Goal: Information Seeking & Learning: Learn about a topic

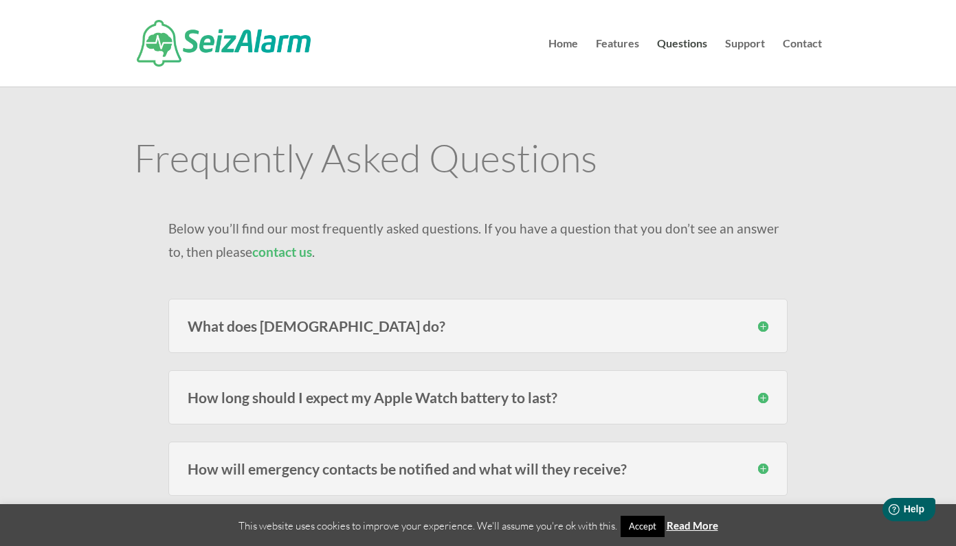
click at [561, 335] on div "What does [DEMOGRAPHIC_DATA] do? SeizAlarm detects irregular/abnormal movement …" at bounding box center [477, 326] width 619 height 54
click at [760, 325] on h3 "What does [DEMOGRAPHIC_DATA] do?" at bounding box center [478, 326] width 581 height 14
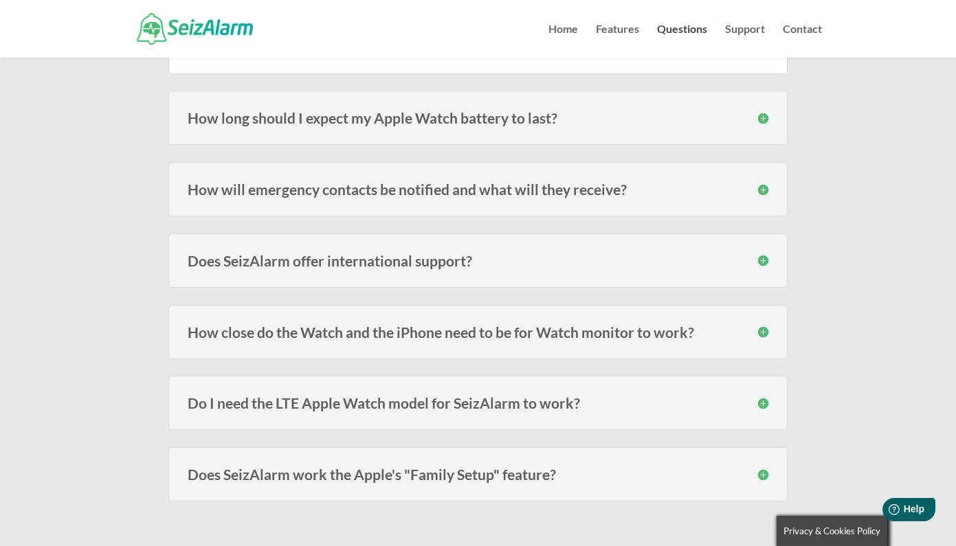
scroll to position [390, 0]
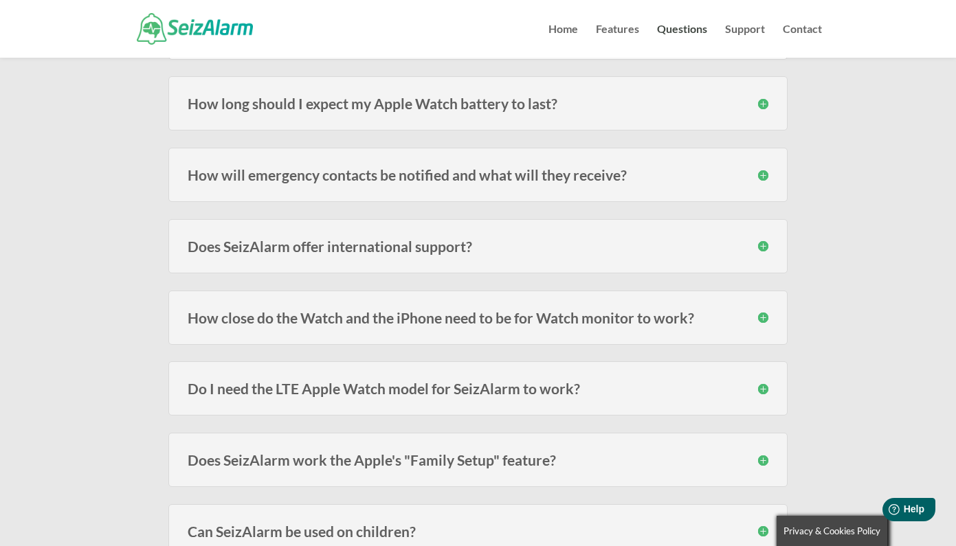
click at [761, 245] on h3 "Does SeizAlarm offer international support?" at bounding box center [478, 246] width 581 height 14
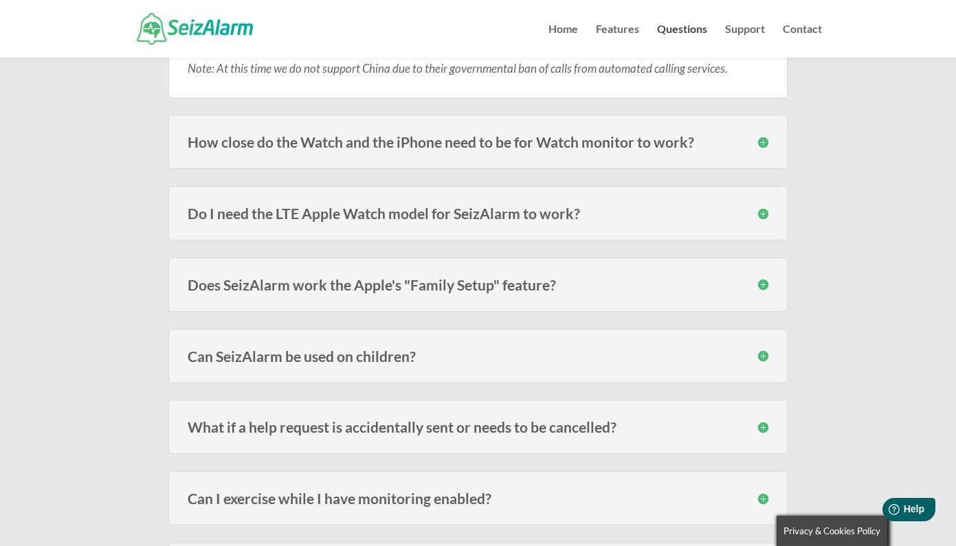
scroll to position [649, 0]
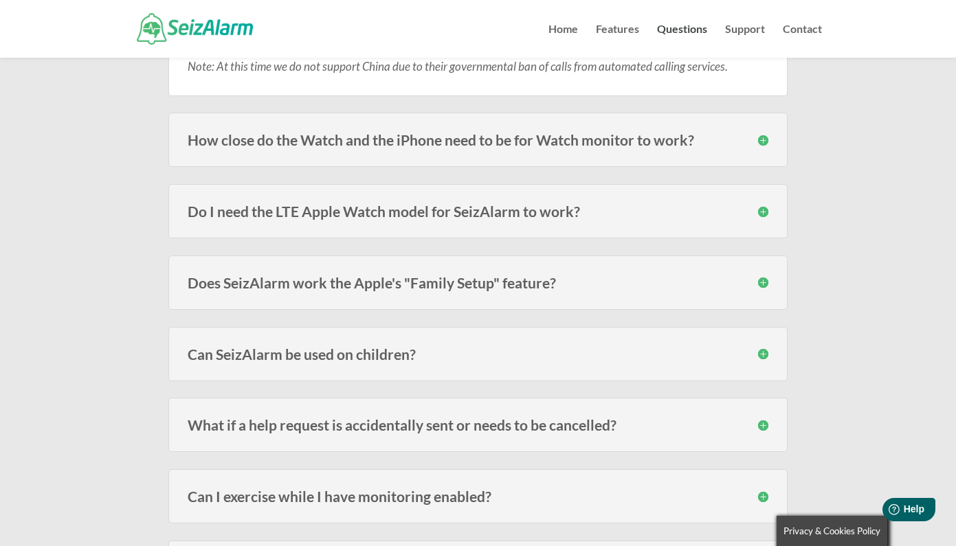
click at [760, 214] on h3 "Do I need the LTE Apple Watch model for SeizAlarm to work?" at bounding box center [478, 211] width 581 height 14
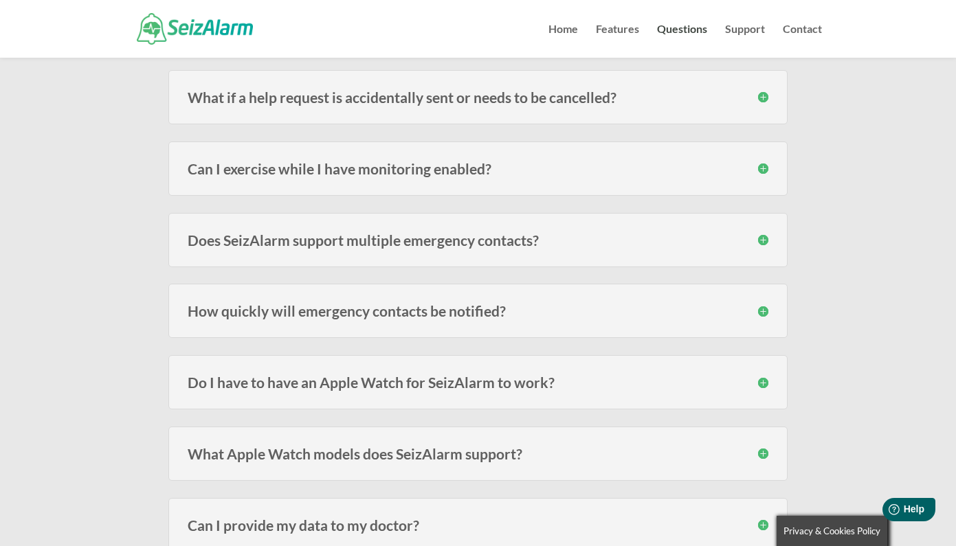
scroll to position [1049, 0]
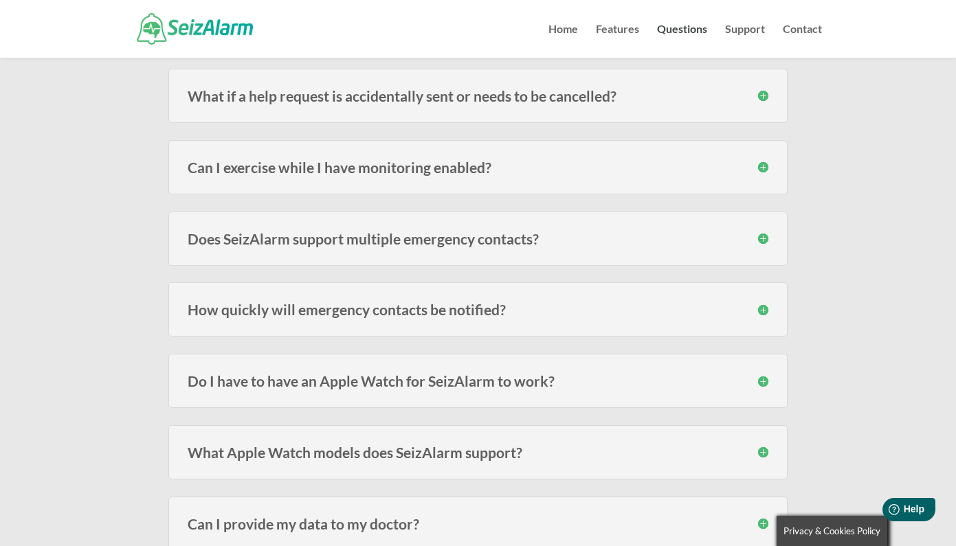
click at [769, 162] on div "Can I exercise while I have monitoring enabled? It depends on the type of exerc…" at bounding box center [477, 167] width 619 height 54
click at [762, 164] on h3 "Can I exercise while I have monitoring enabled?" at bounding box center [478, 167] width 581 height 14
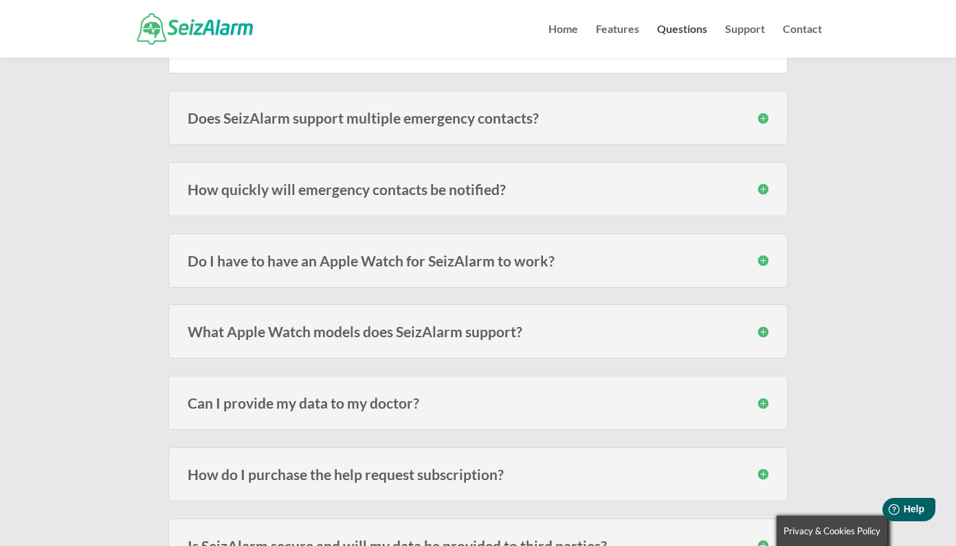
scroll to position [1240, 0]
click at [761, 256] on h3 "Do I have to have an Apple Watch for SeizAlarm to work?" at bounding box center [478, 259] width 581 height 14
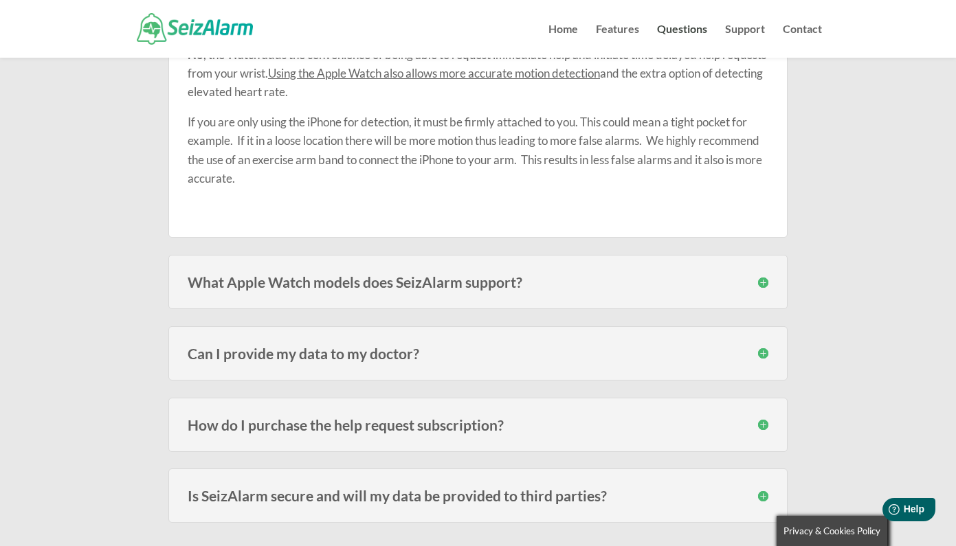
scroll to position [1483, 0]
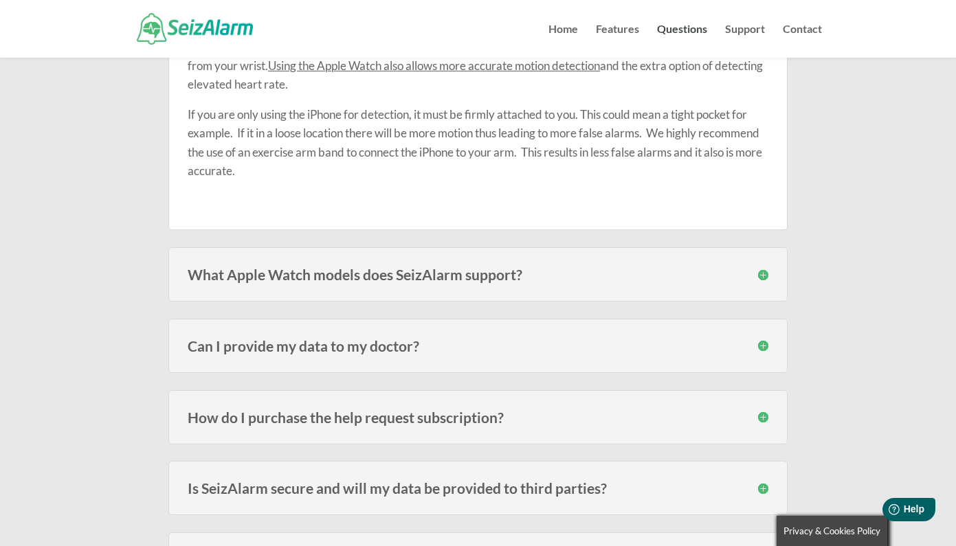
click at [760, 269] on h3 "What Apple Watch models does SeizAlarm support?" at bounding box center [478, 274] width 581 height 14
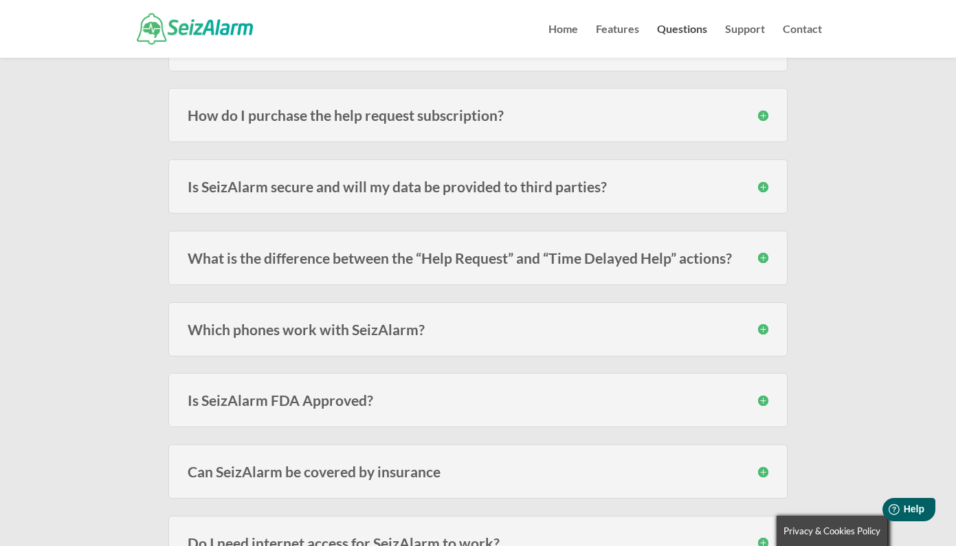
scroll to position [1875, 0]
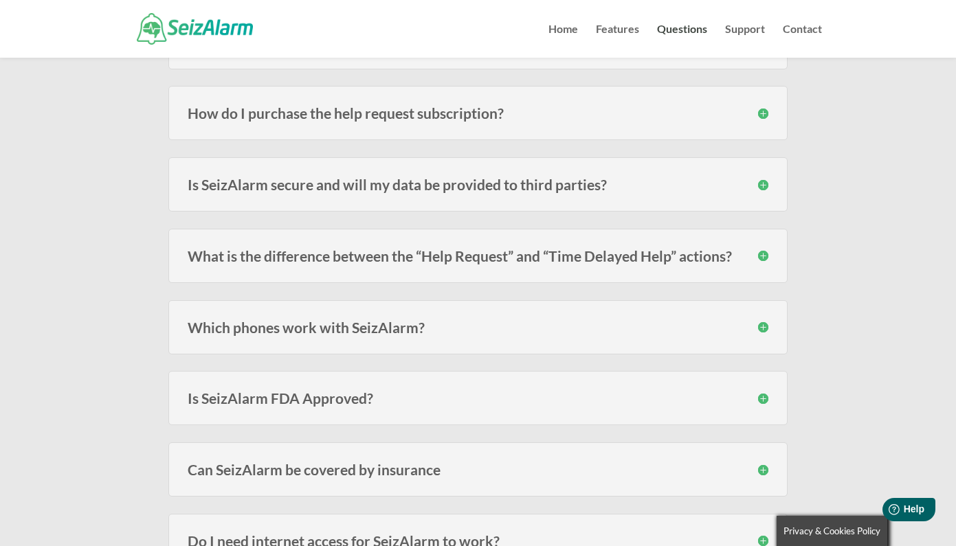
click at [761, 325] on h3 "Which phones work with SeizAlarm?" at bounding box center [478, 327] width 581 height 14
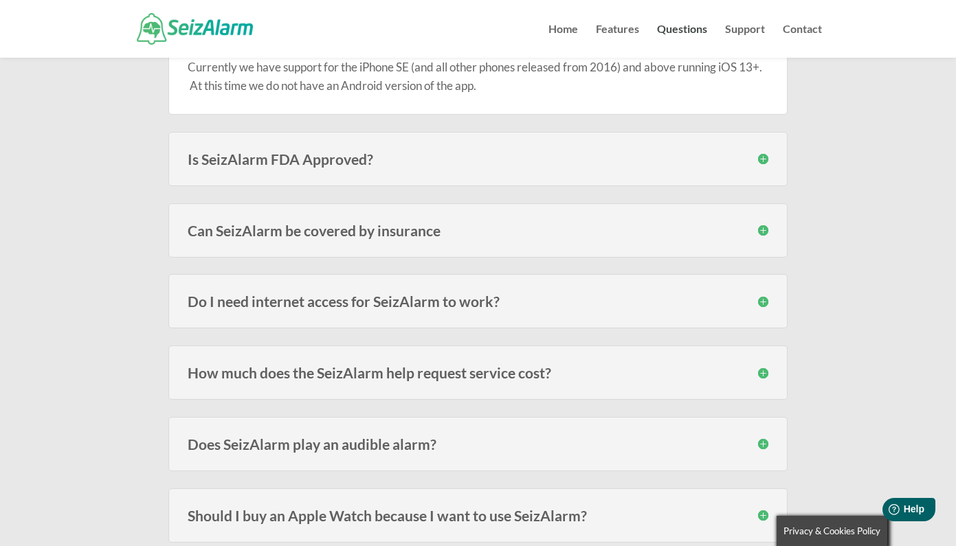
scroll to position [2166, 0]
click at [764, 223] on h3 "Can SeizAlarm be covered by insurance" at bounding box center [478, 230] width 581 height 14
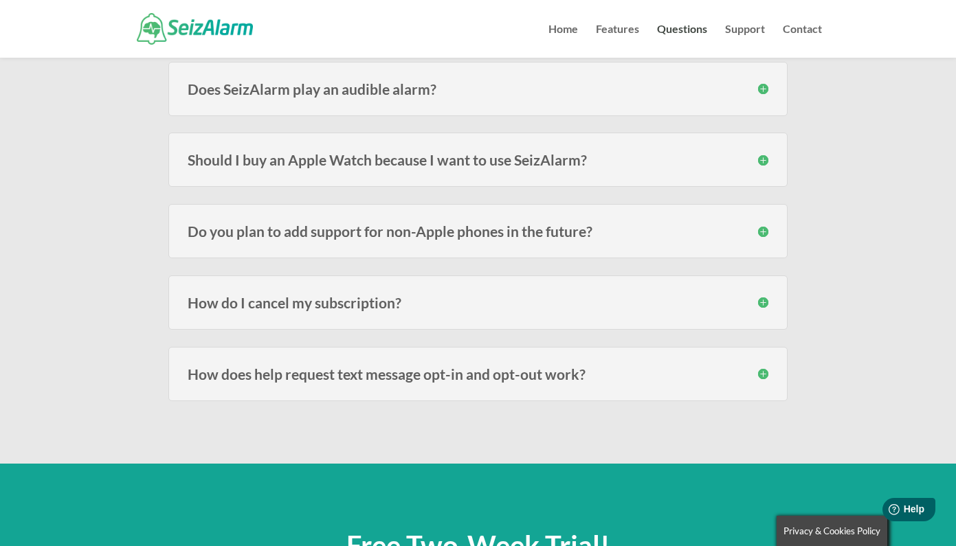
scroll to position [2590, 0]
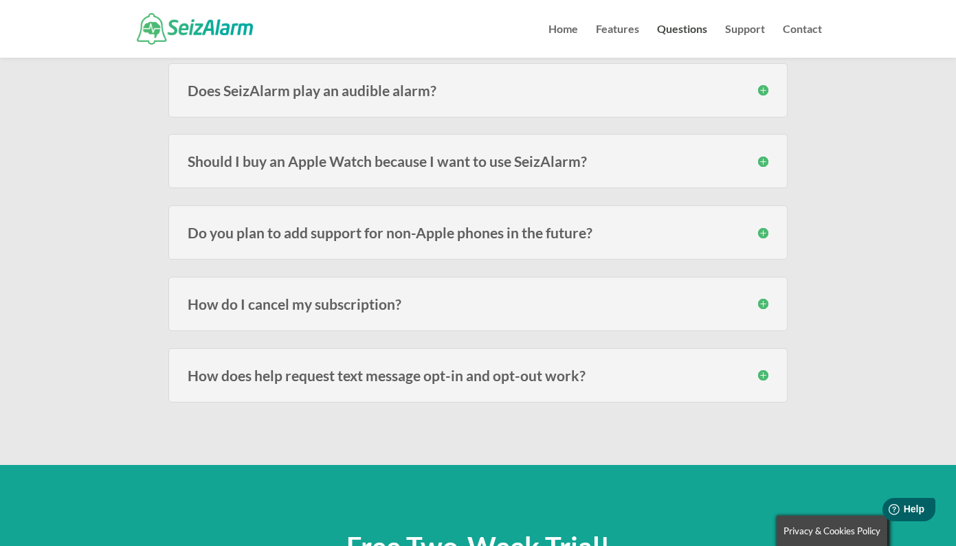
click at [757, 87] on h3 "Does SeizAlarm play an audible alarm?" at bounding box center [478, 90] width 581 height 14
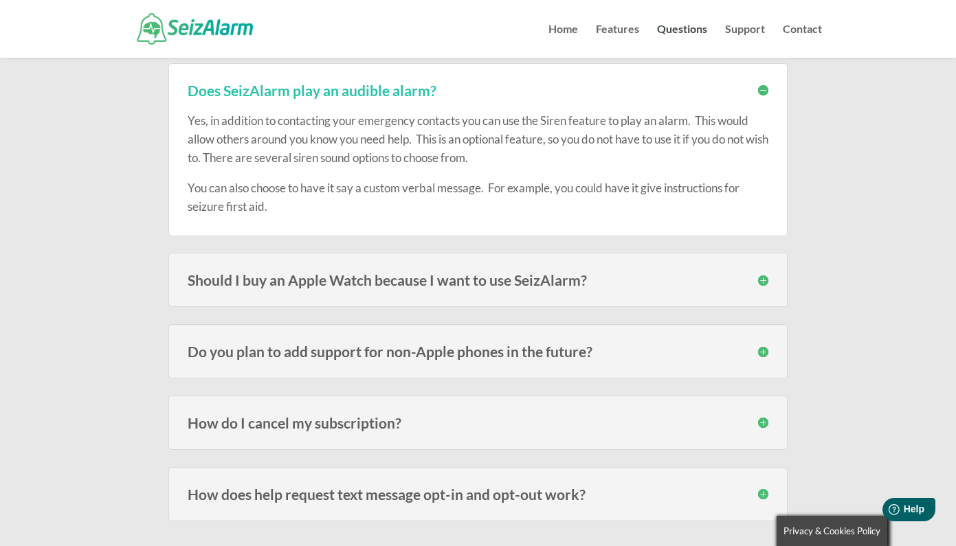
click at [761, 273] on h3 "Should I buy an Apple Watch because I want to use SeizAlarm?" at bounding box center [478, 280] width 581 height 14
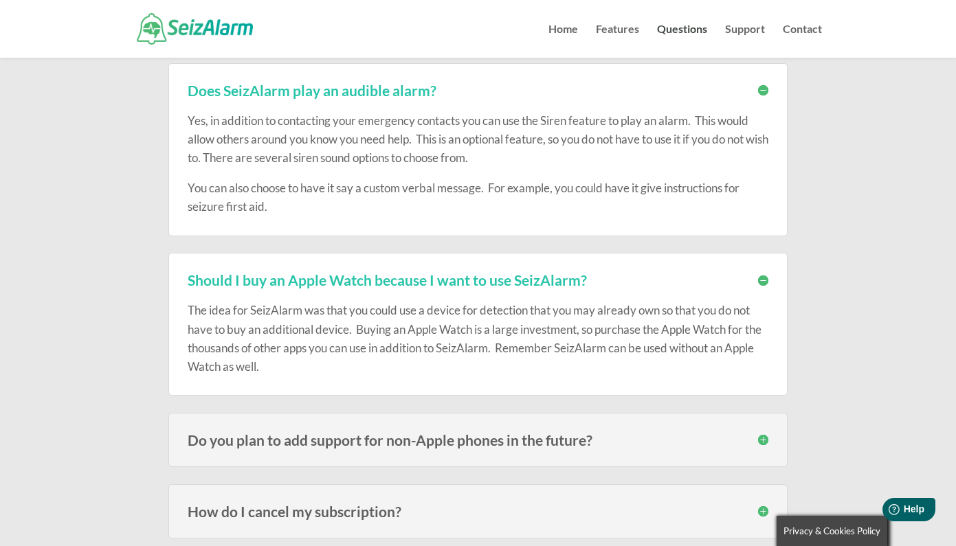
click at [456, 344] on div "The idea for SeizAlarm was that you could use a device for detection that you m…" at bounding box center [478, 331] width 581 height 89
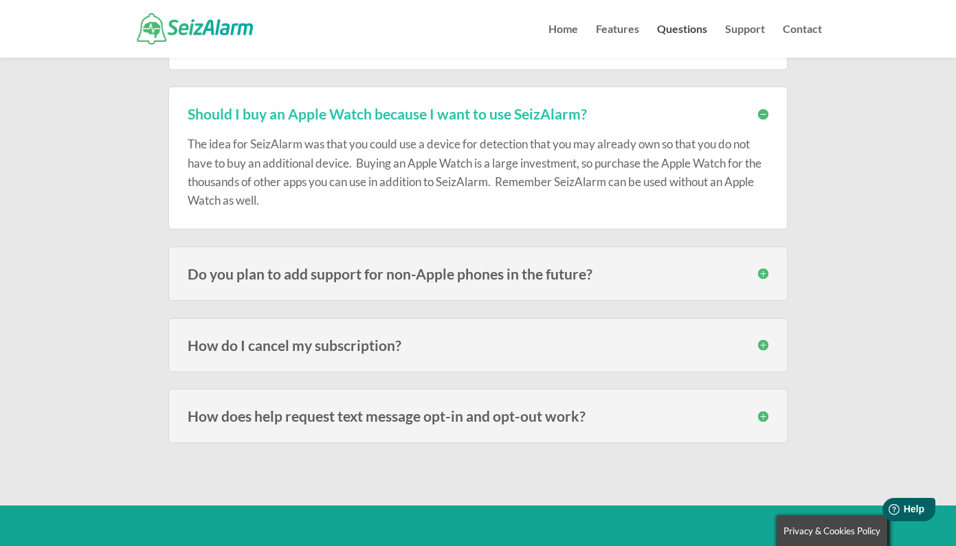
scroll to position [2757, 0]
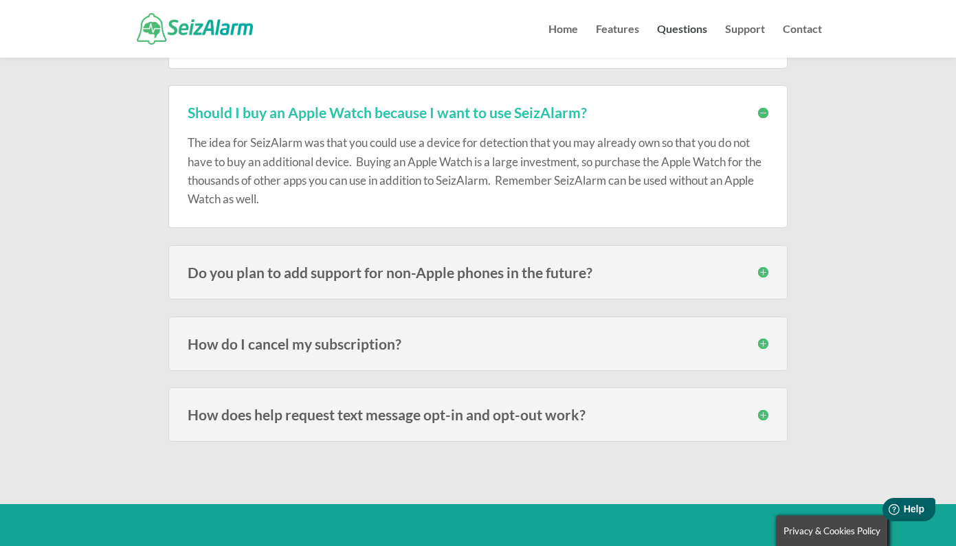
click at [763, 337] on h3 "How do I cancel my subscription?" at bounding box center [478, 344] width 581 height 14
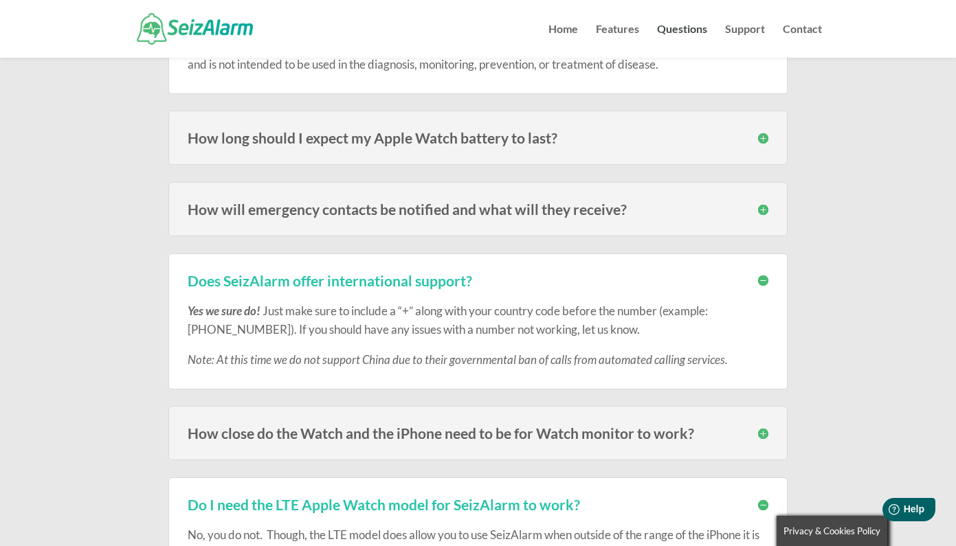
scroll to position [0, 0]
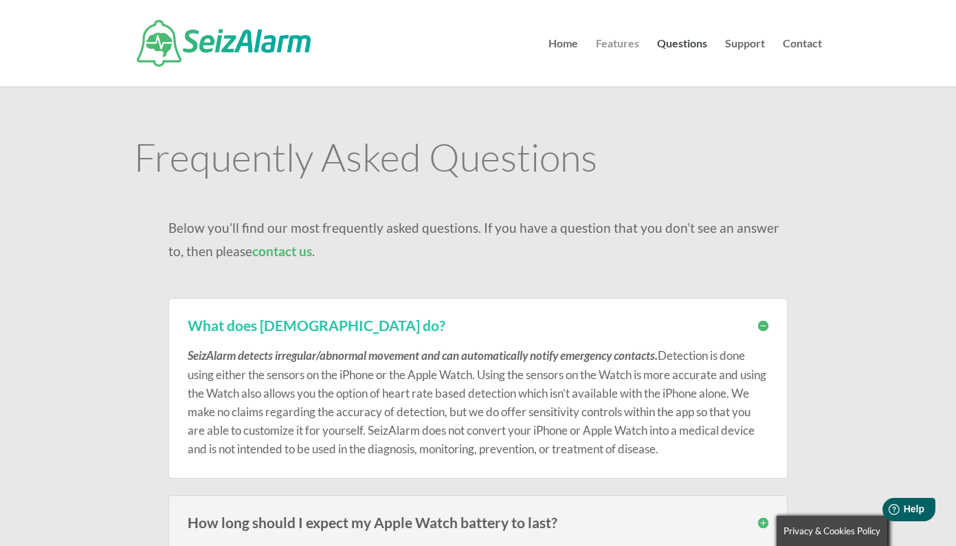
click at [624, 45] on link "Features" at bounding box center [617, 62] width 43 height 48
